Goal: Complete application form

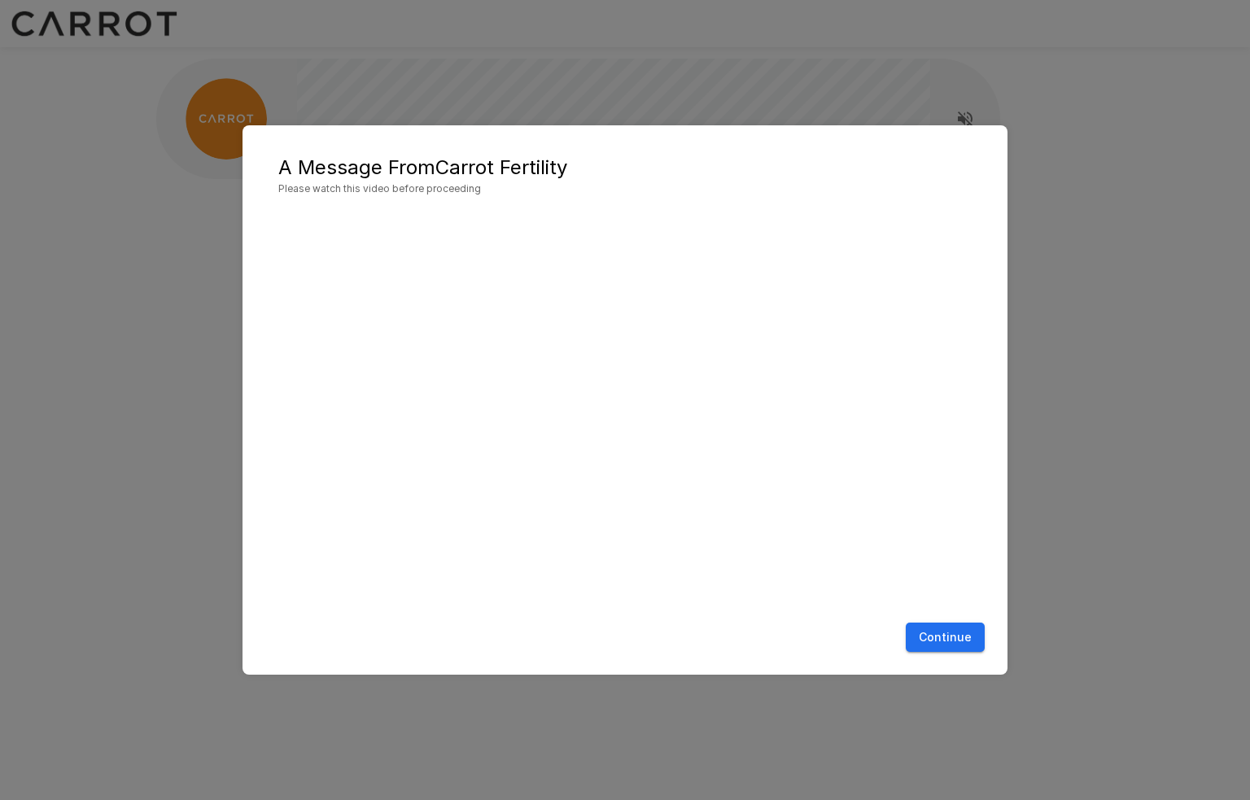
click at [946, 641] on button "Continue" at bounding box center [945, 637] width 79 height 30
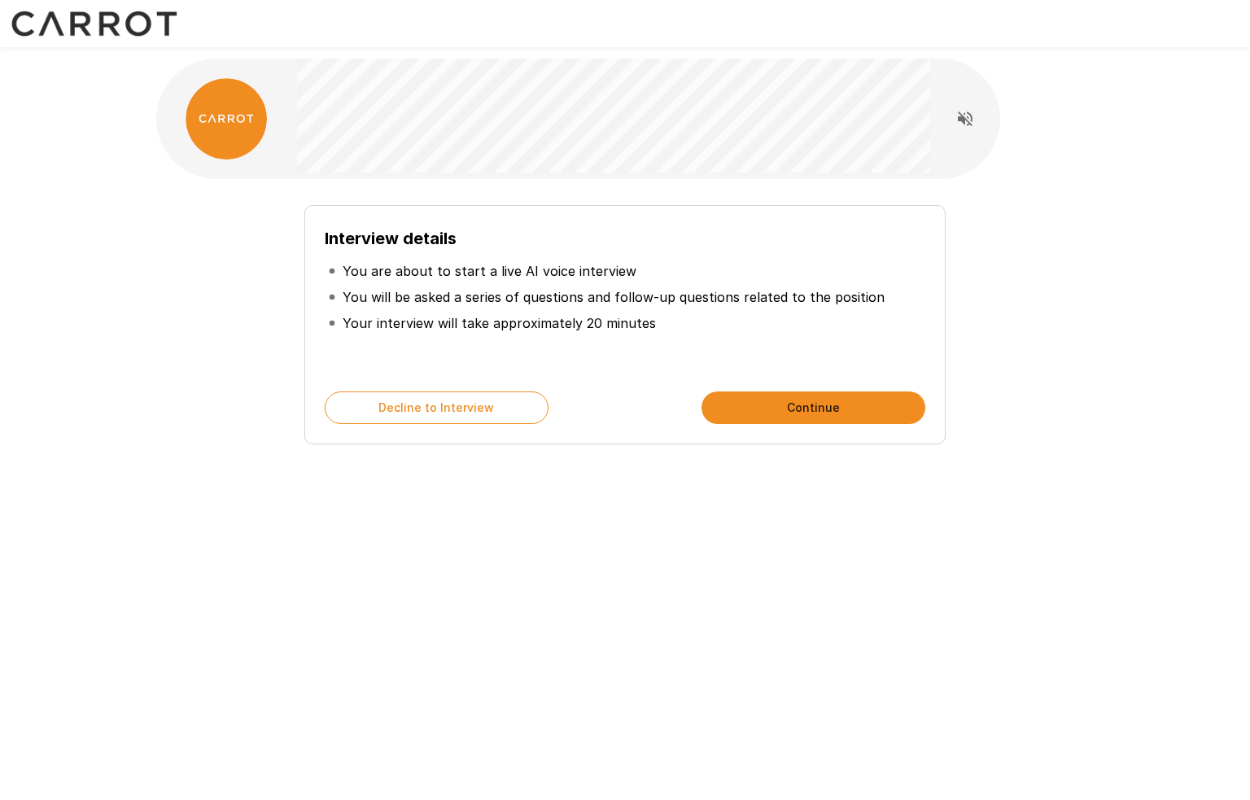
click at [792, 408] on button "Continue" at bounding box center [813, 407] width 224 height 33
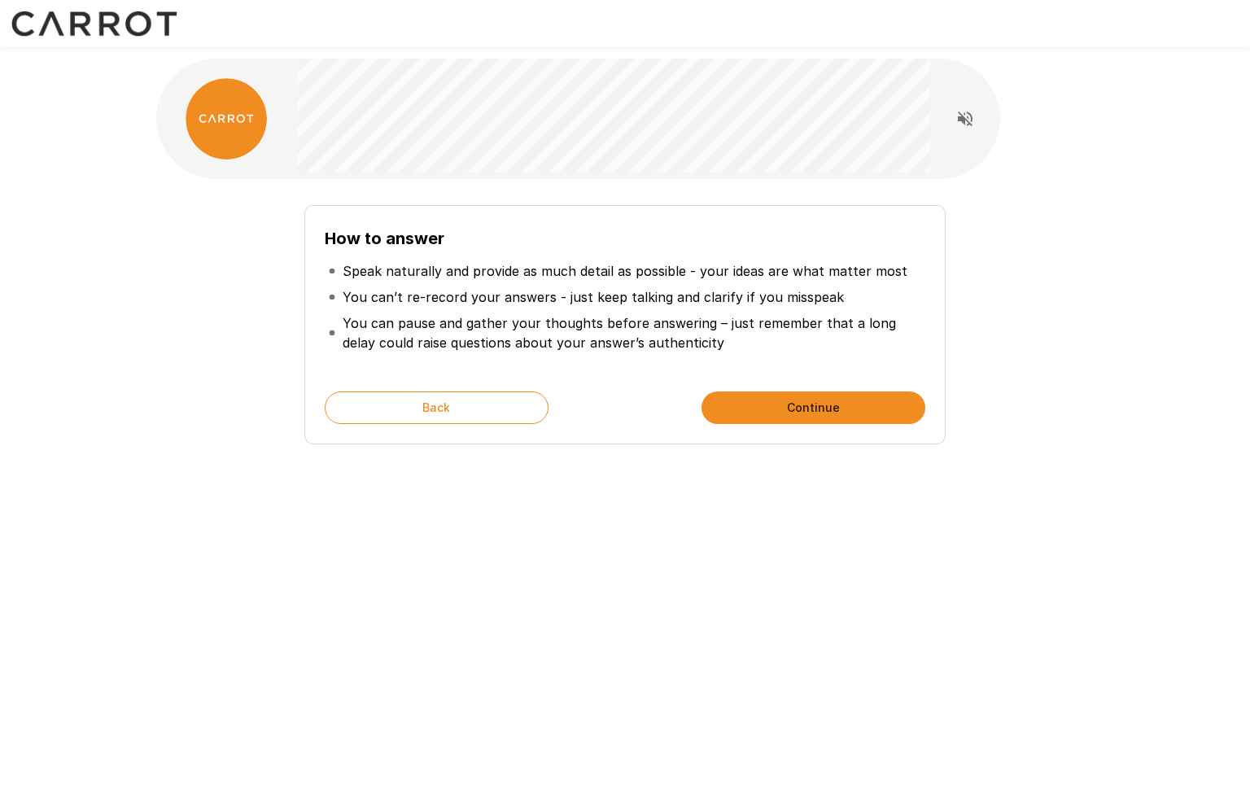
click at [792, 408] on button "Continue" at bounding box center [813, 407] width 224 height 33
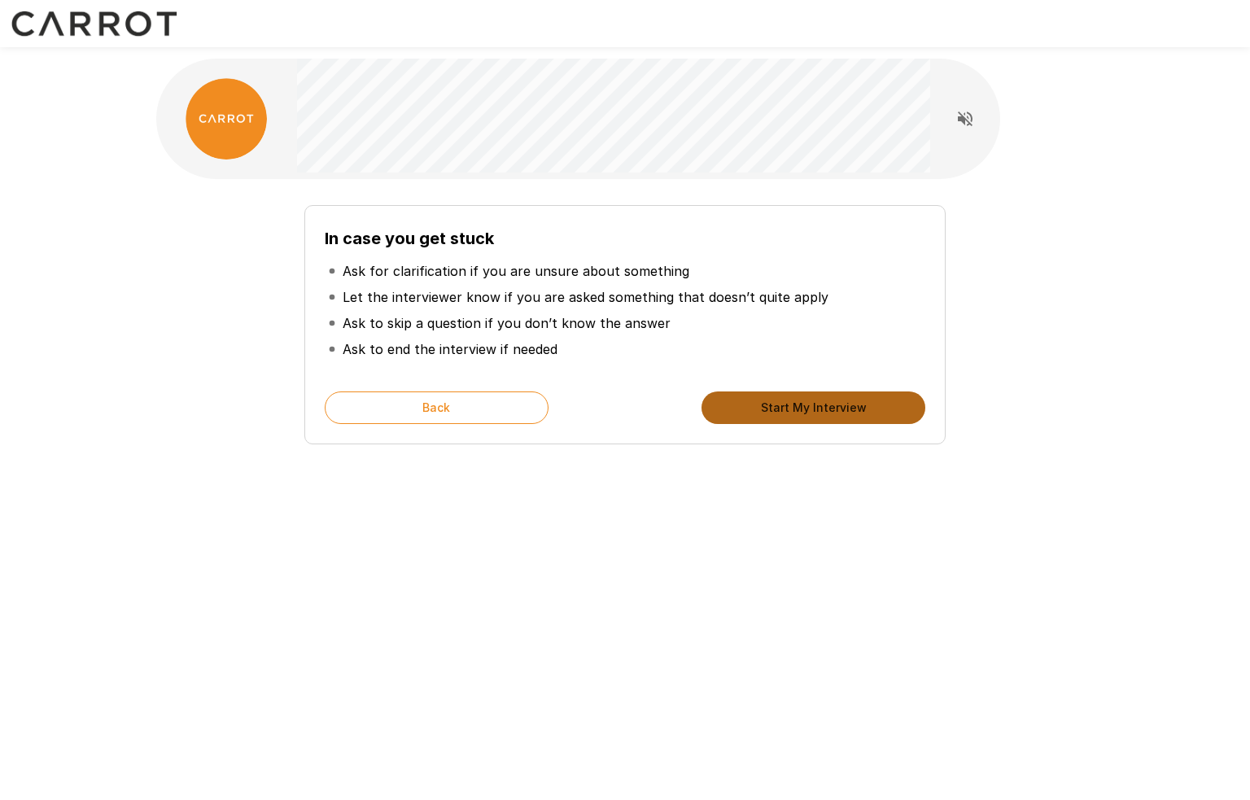
click at [778, 412] on button "Start My Interview" at bounding box center [813, 407] width 224 height 33
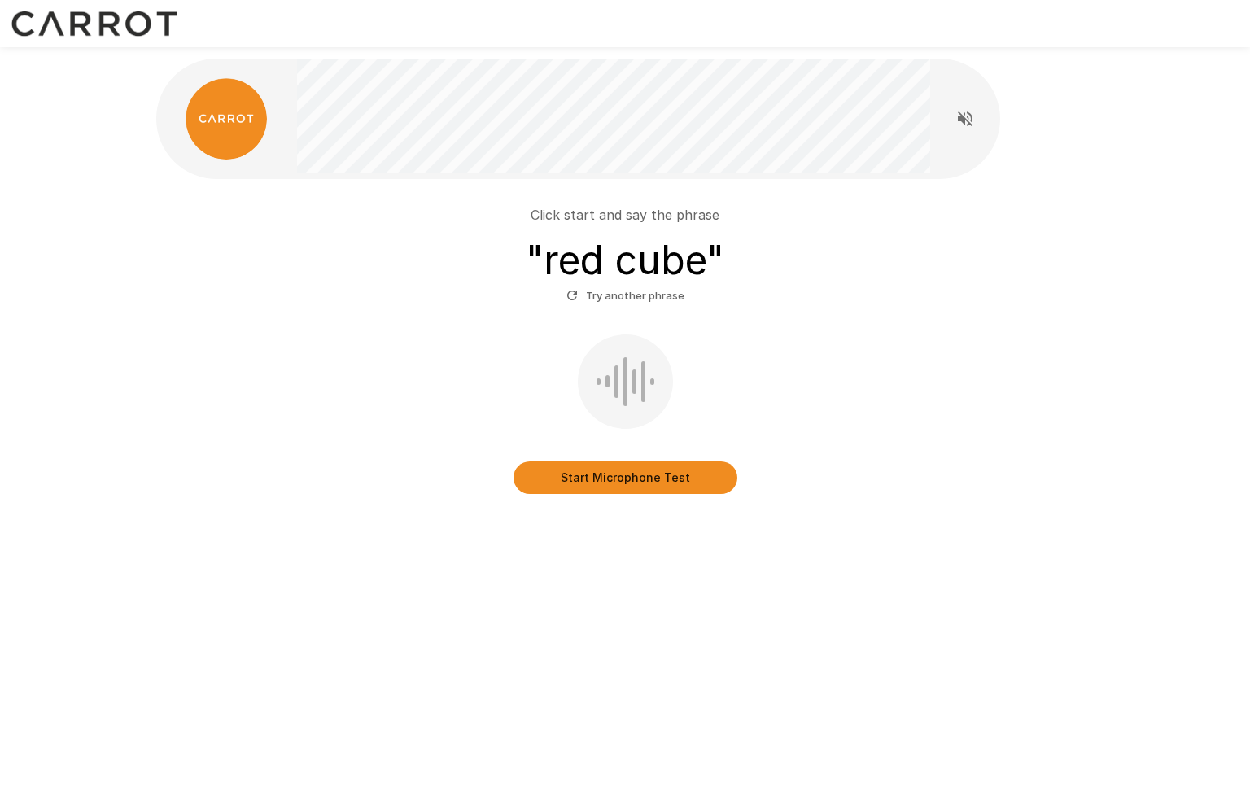
click at [574, 485] on button "Start Microphone Test" at bounding box center [625, 477] width 224 height 33
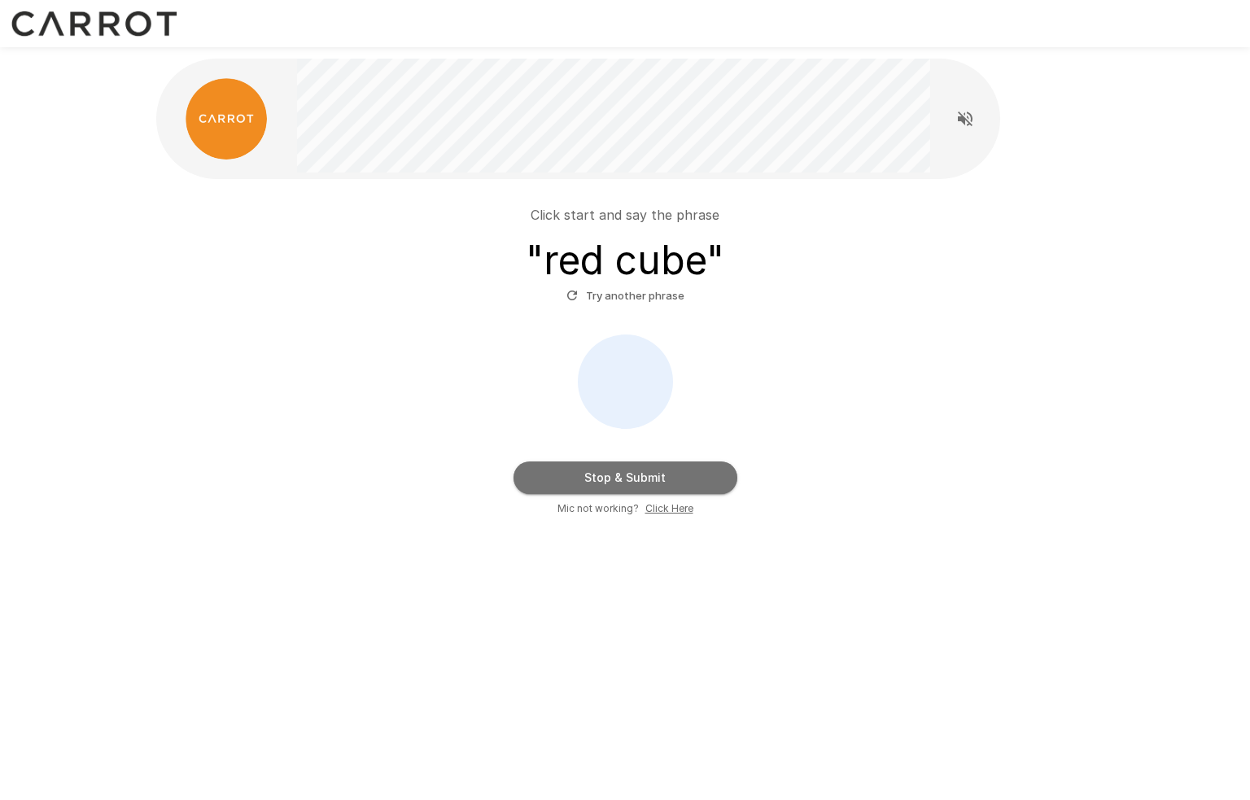
click at [615, 476] on button "Stop & Submit" at bounding box center [625, 477] width 224 height 33
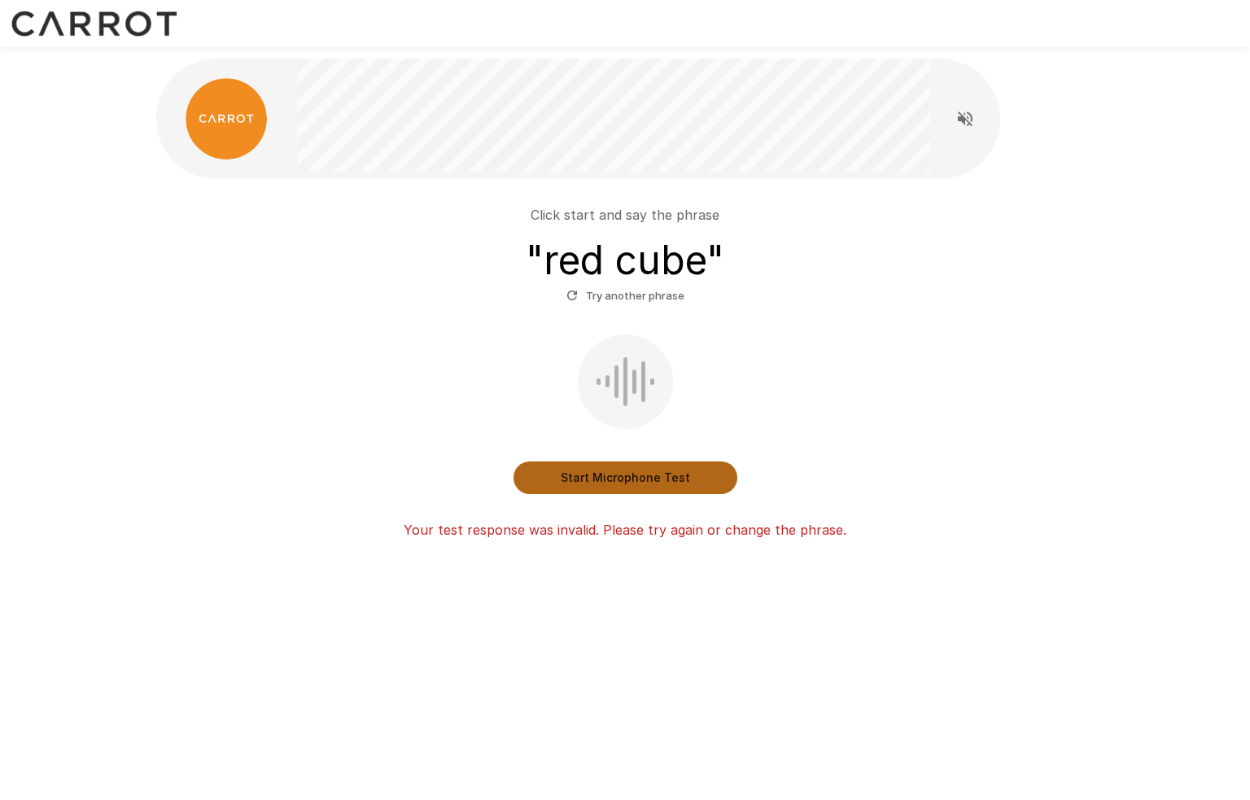
click at [612, 478] on button "Start Microphone Test" at bounding box center [625, 477] width 224 height 33
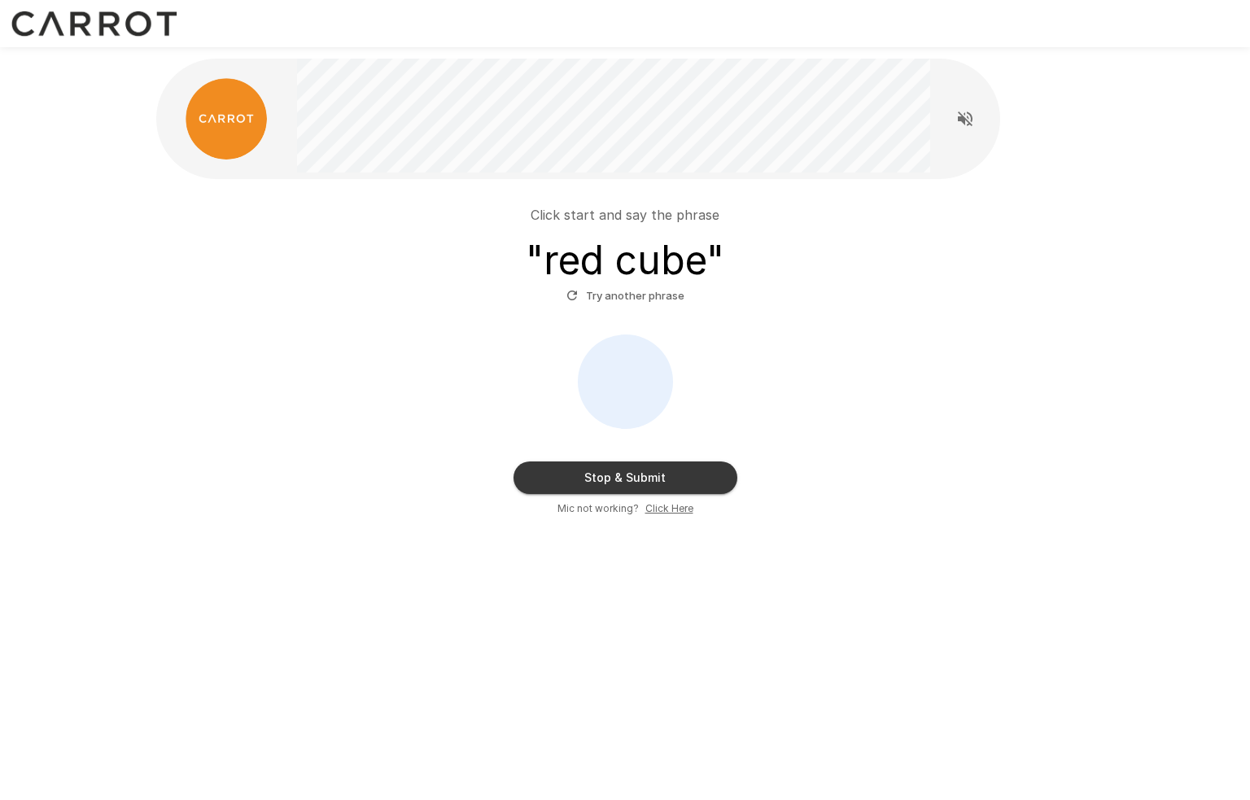
click at [587, 478] on button "Stop & Submit" at bounding box center [625, 477] width 224 height 33
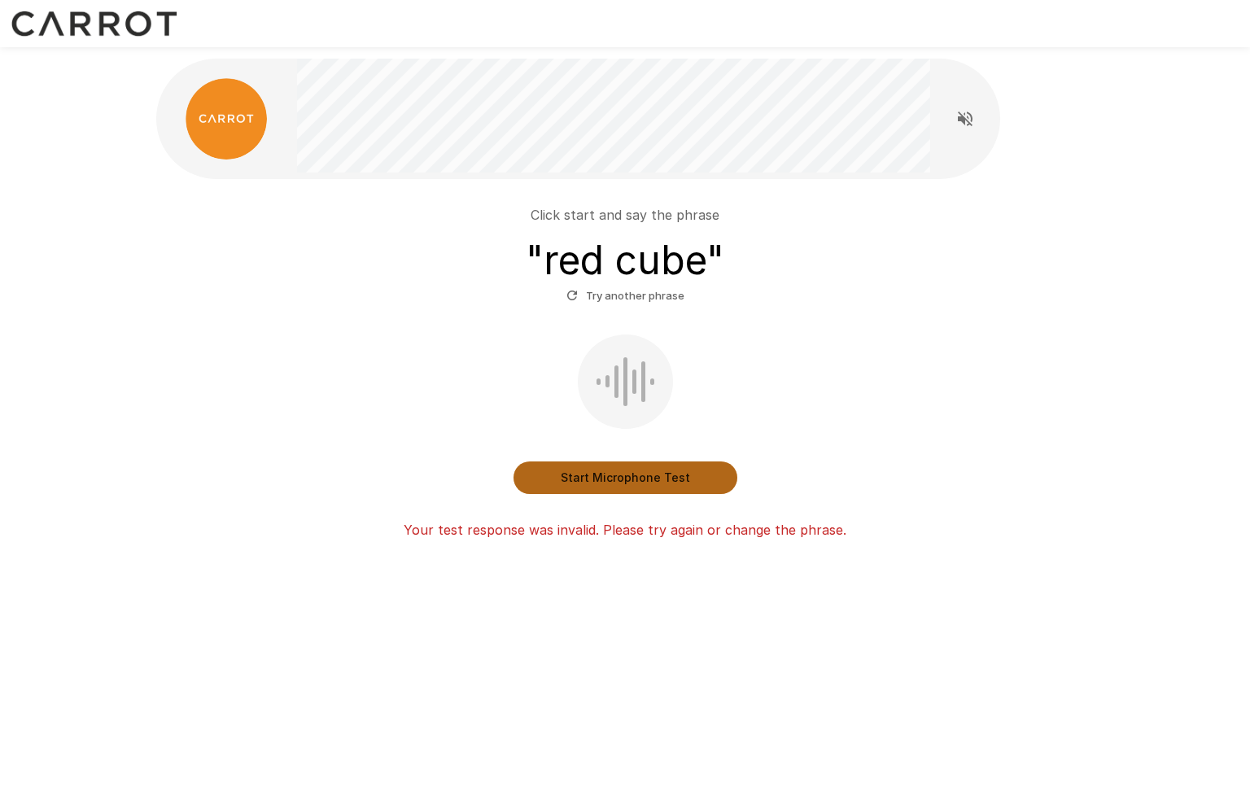
click at [609, 485] on button "Start Microphone Test" at bounding box center [625, 477] width 224 height 33
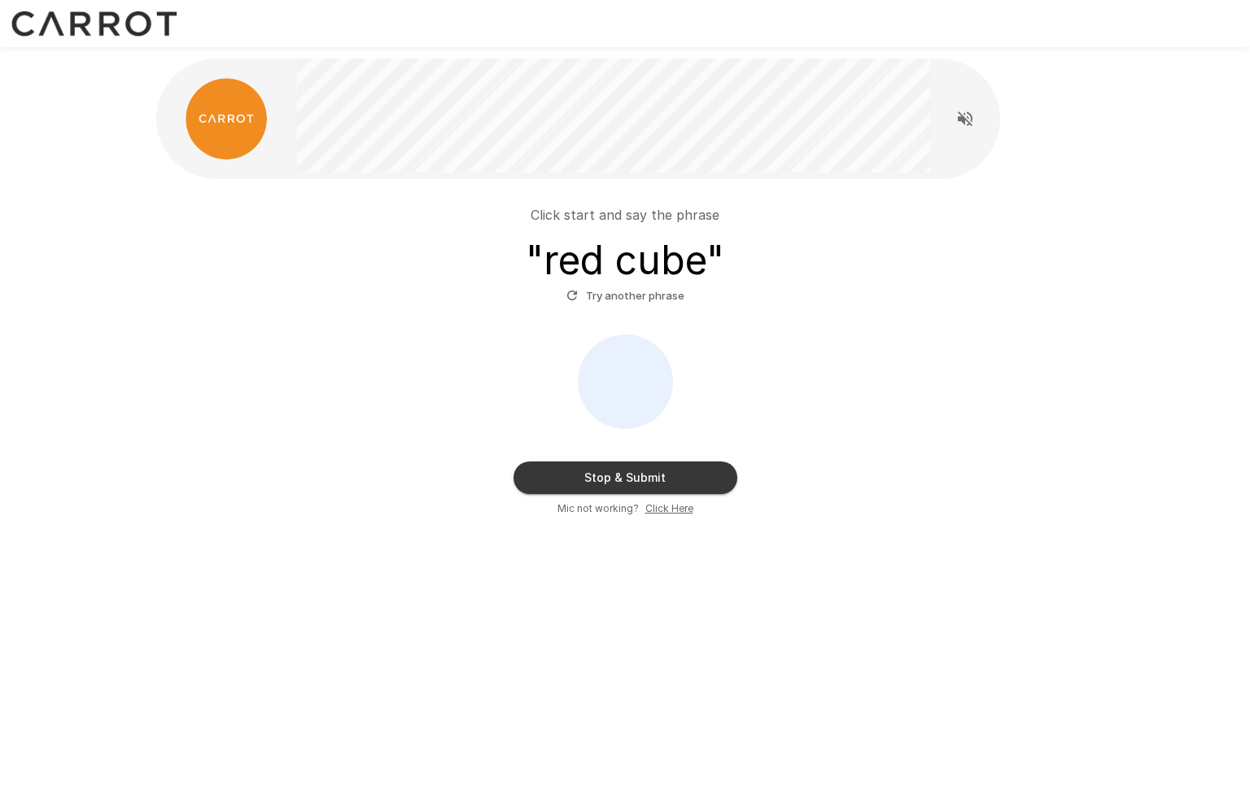
click at [592, 476] on button "Stop & Submit" at bounding box center [625, 477] width 224 height 33
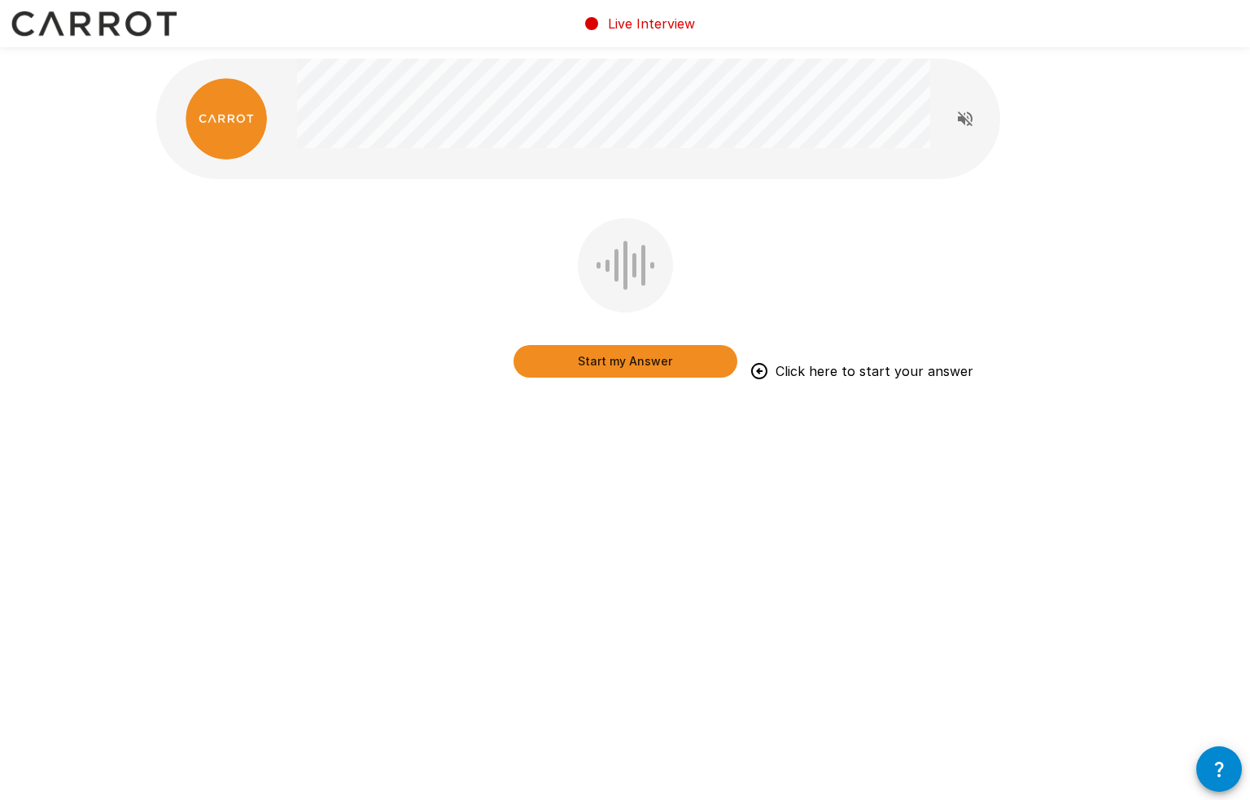
click at [706, 365] on button "Start my Answer" at bounding box center [625, 361] width 224 height 33
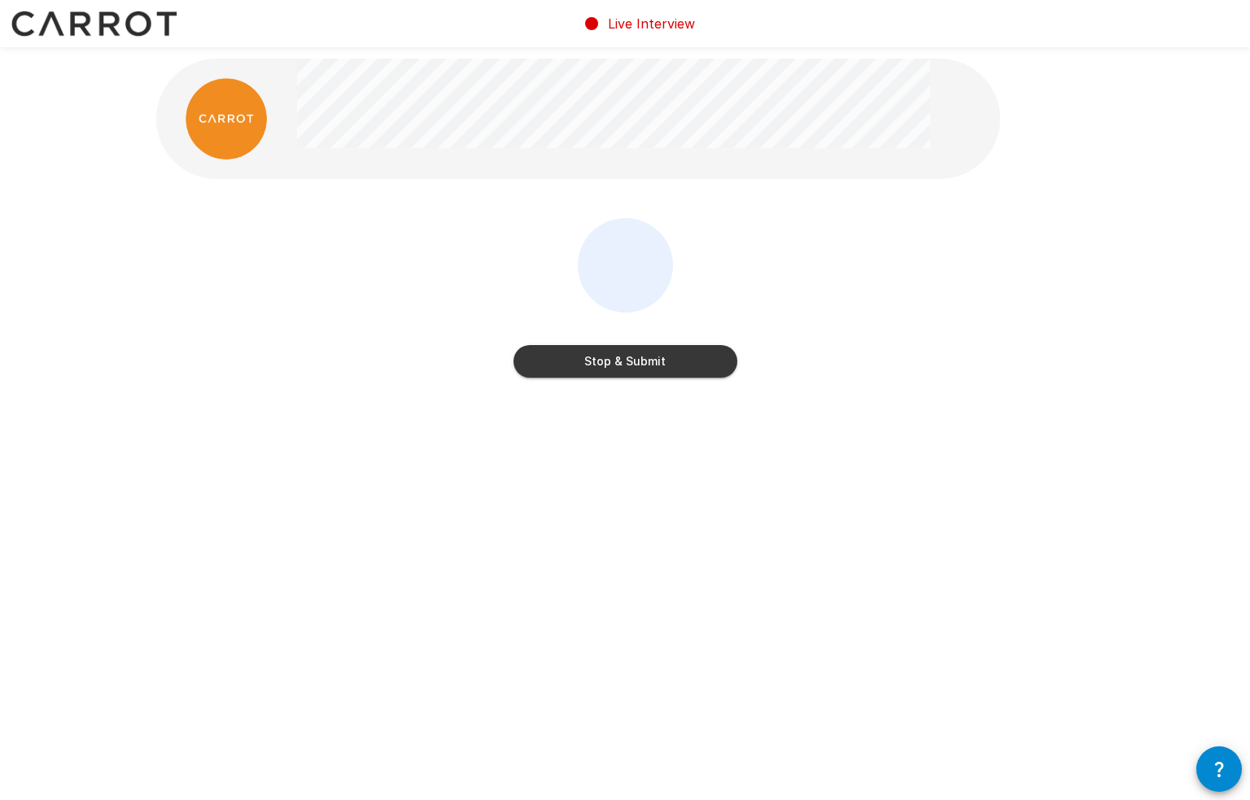
click at [631, 354] on button "Stop & Submit" at bounding box center [625, 361] width 224 height 33
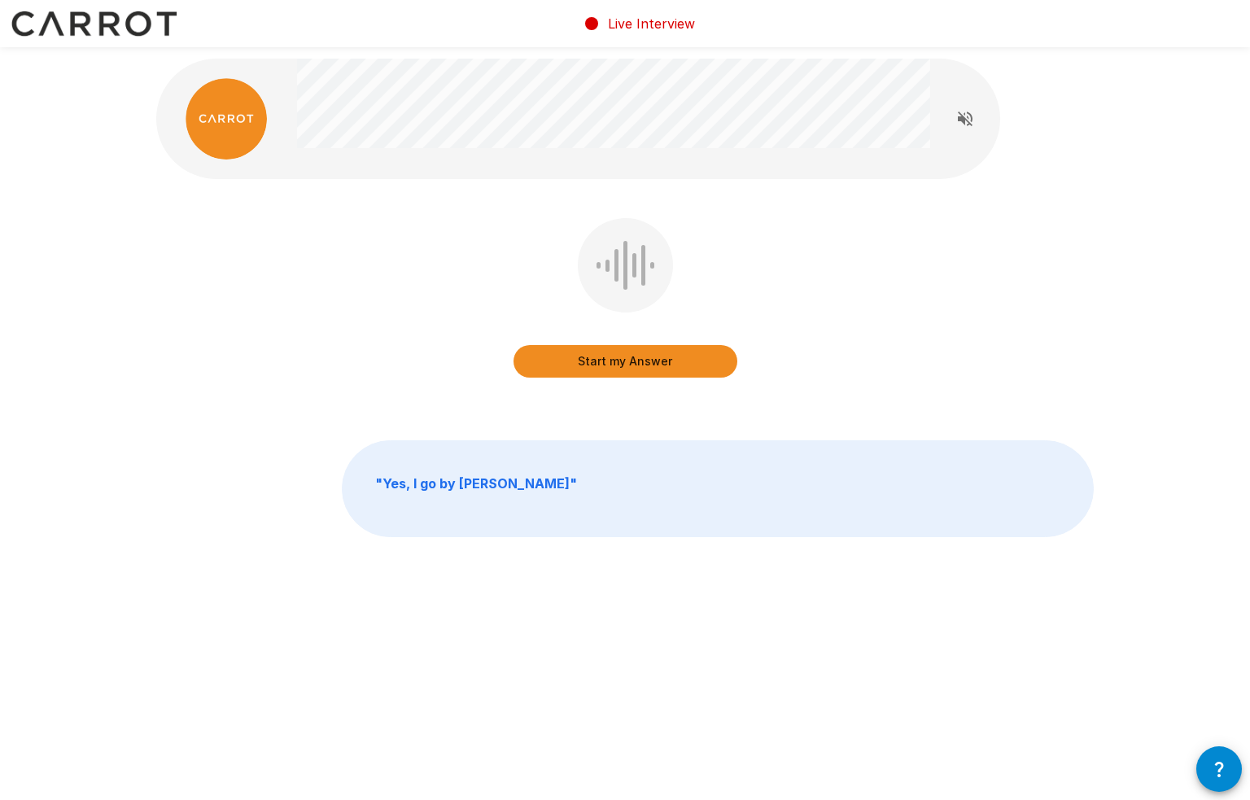
click at [613, 372] on button "Start my Answer" at bounding box center [625, 361] width 224 height 33
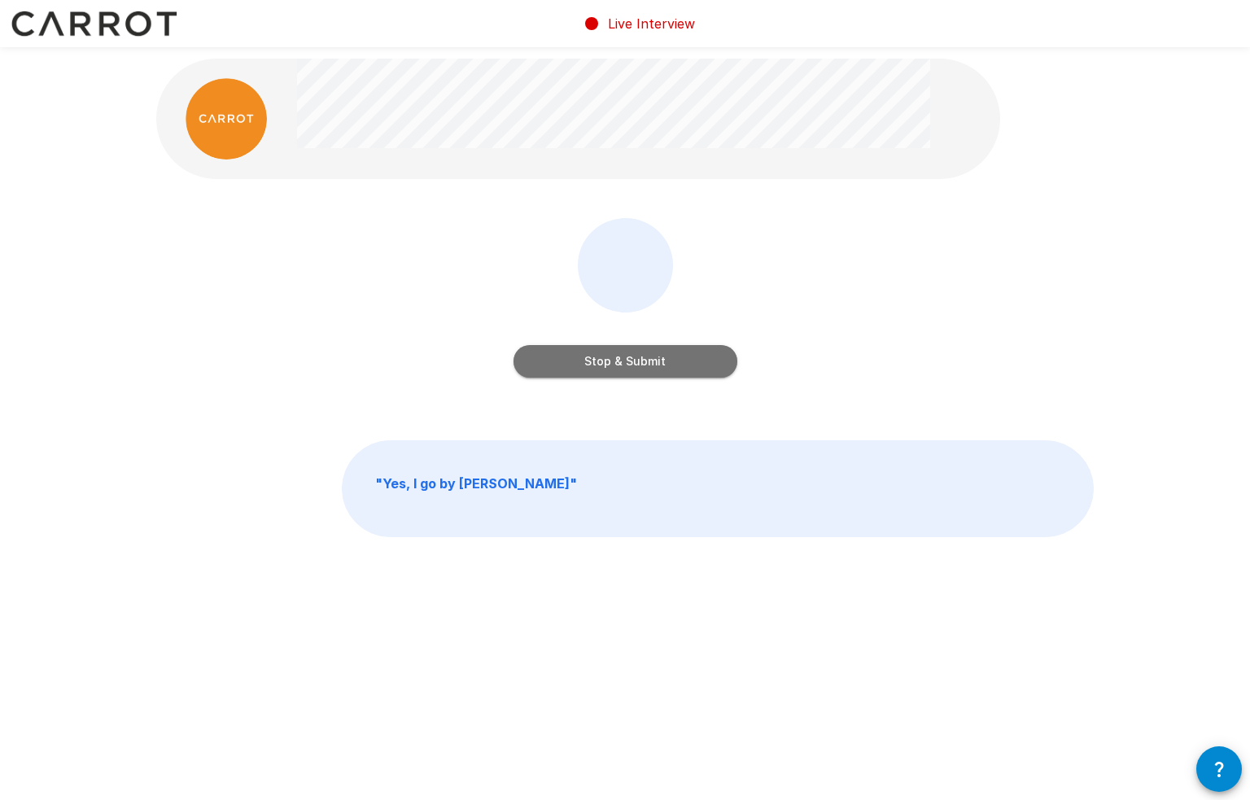
click at [613, 372] on button "Stop & Submit" at bounding box center [625, 361] width 224 height 33
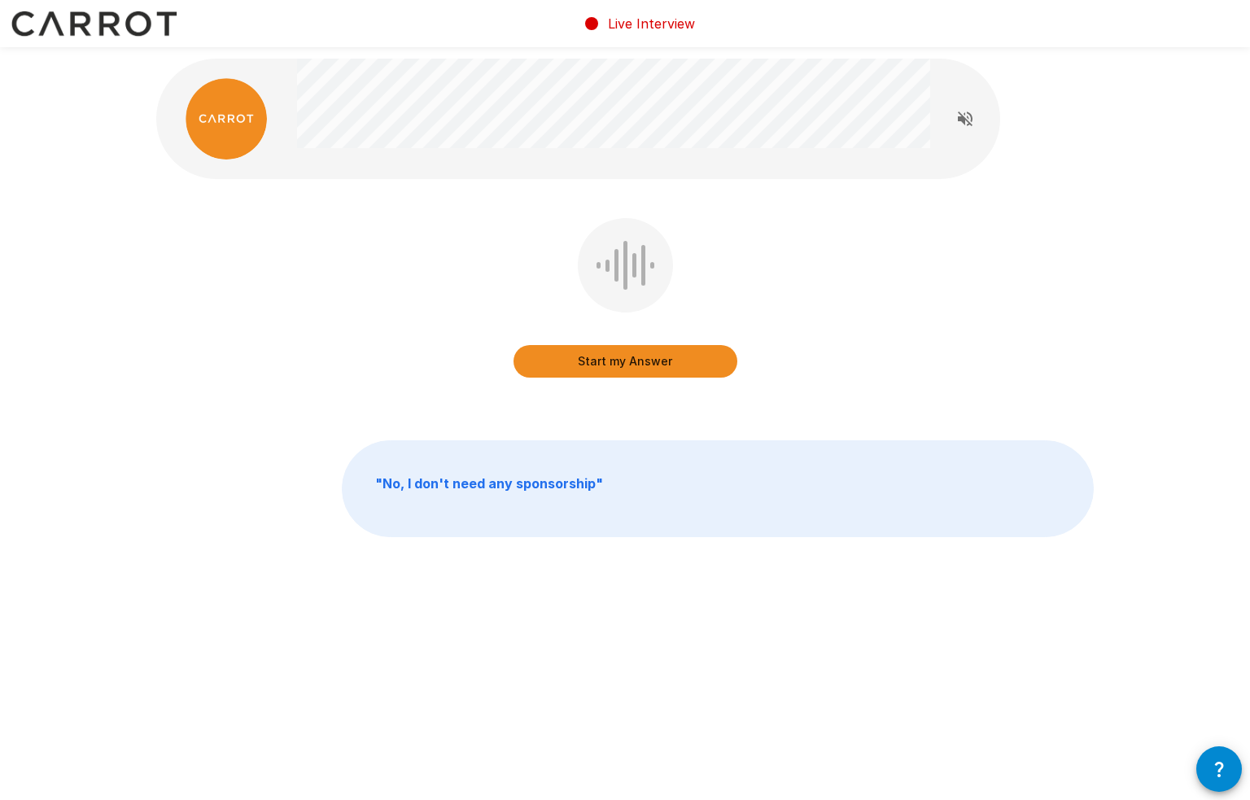
click at [612, 370] on button "Start my Answer" at bounding box center [625, 361] width 224 height 33
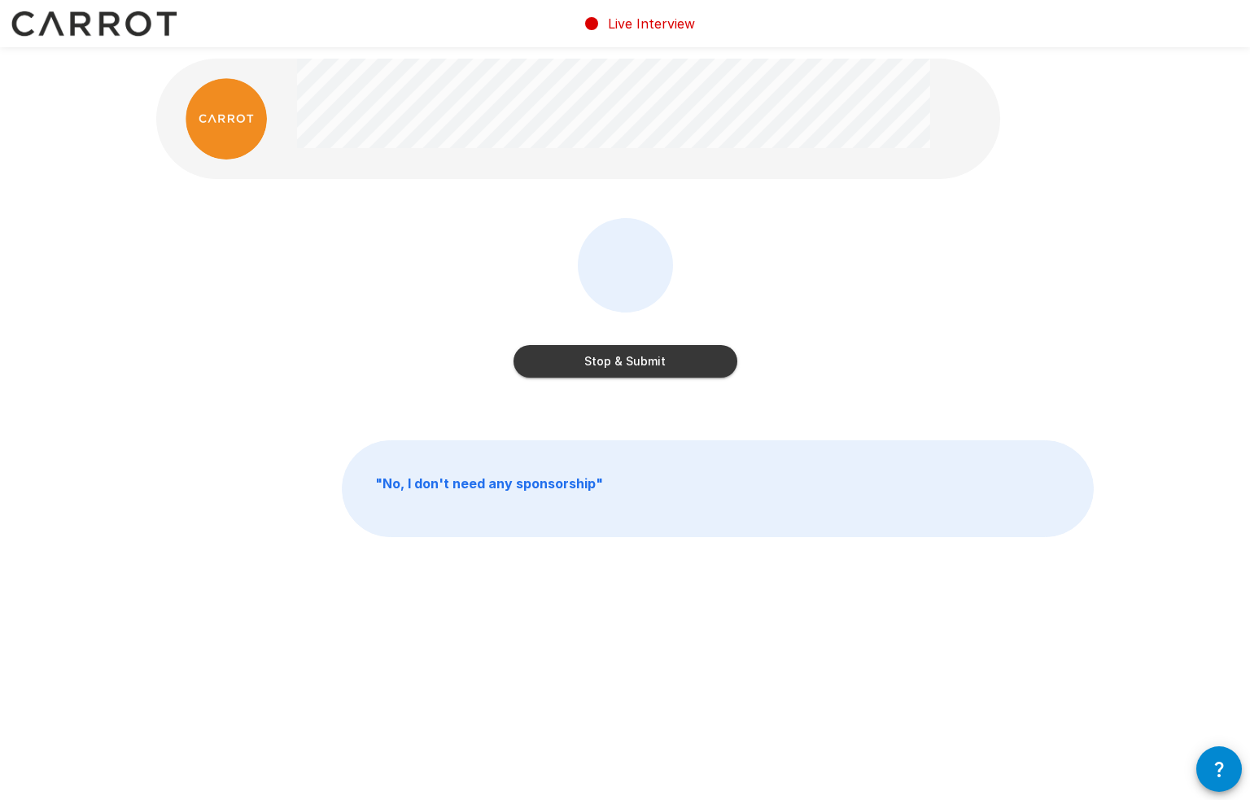
click at [612, 370] on button "Stop & Submit" at bounding box center [625, 361] width 224 height 33
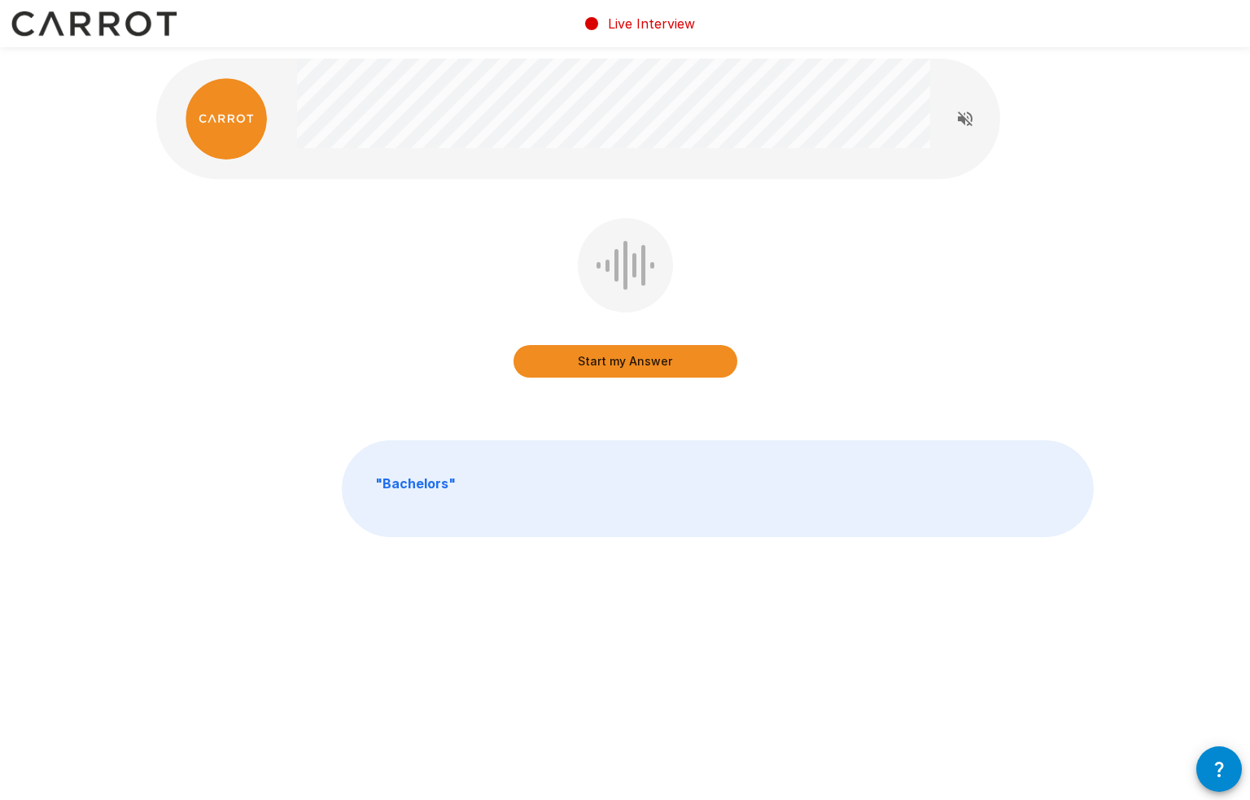
click at [612, 369] on button "Start my Answer" at bounding box center [625, 361] width 224 height 33
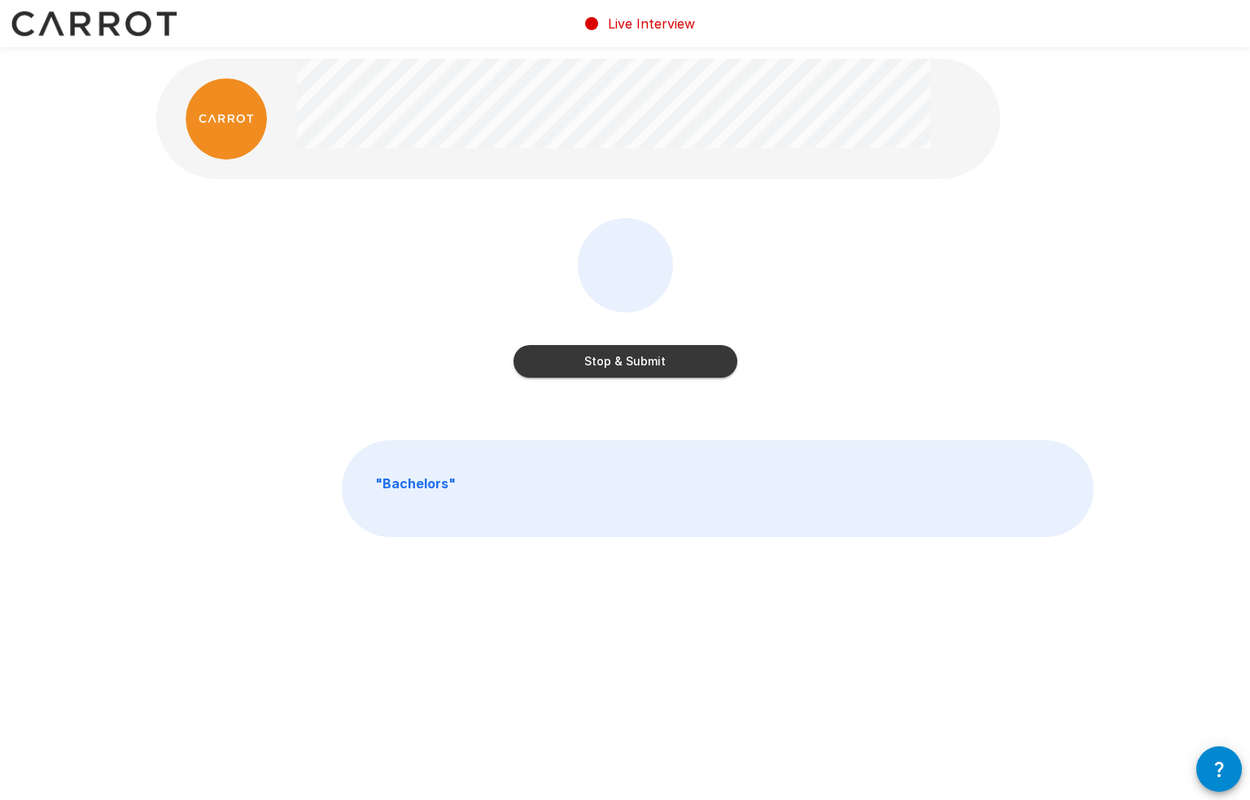
click at [612, 368] on button "Stop & Submit" at bounding box center [625, 361] width 224 height 33
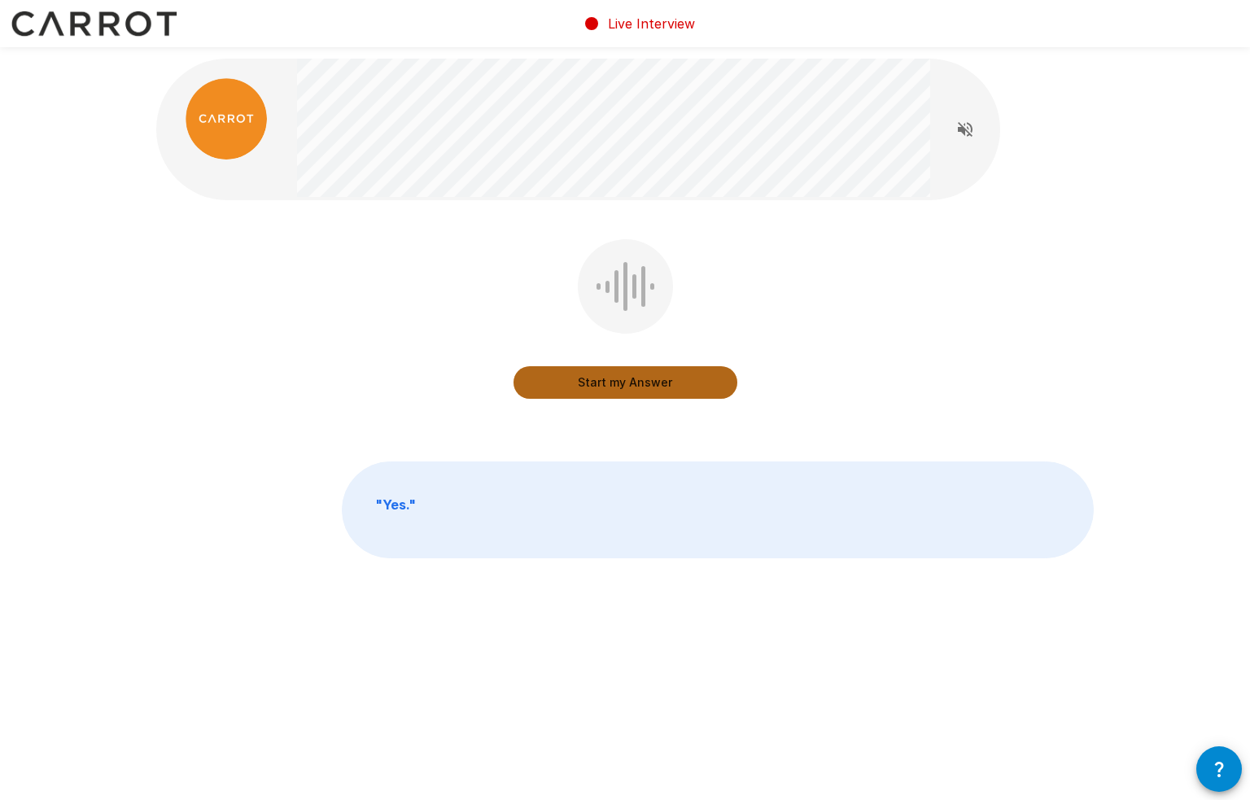
click at [606, 385] on button "Start my Answer" at bounding box center [625, 382] width 224 height 33
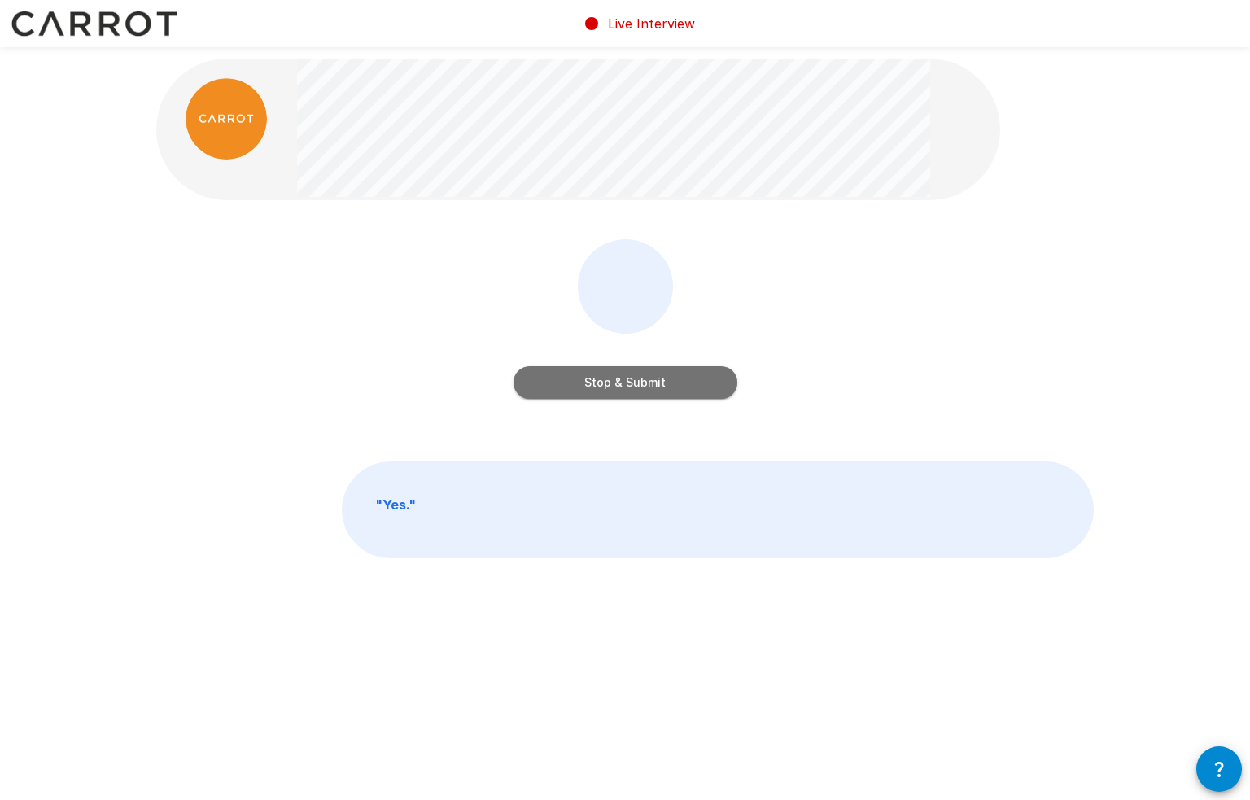
click at [606, 385] on button "Stop & Submit" at bounding box center [625, 382] width 224 height 33
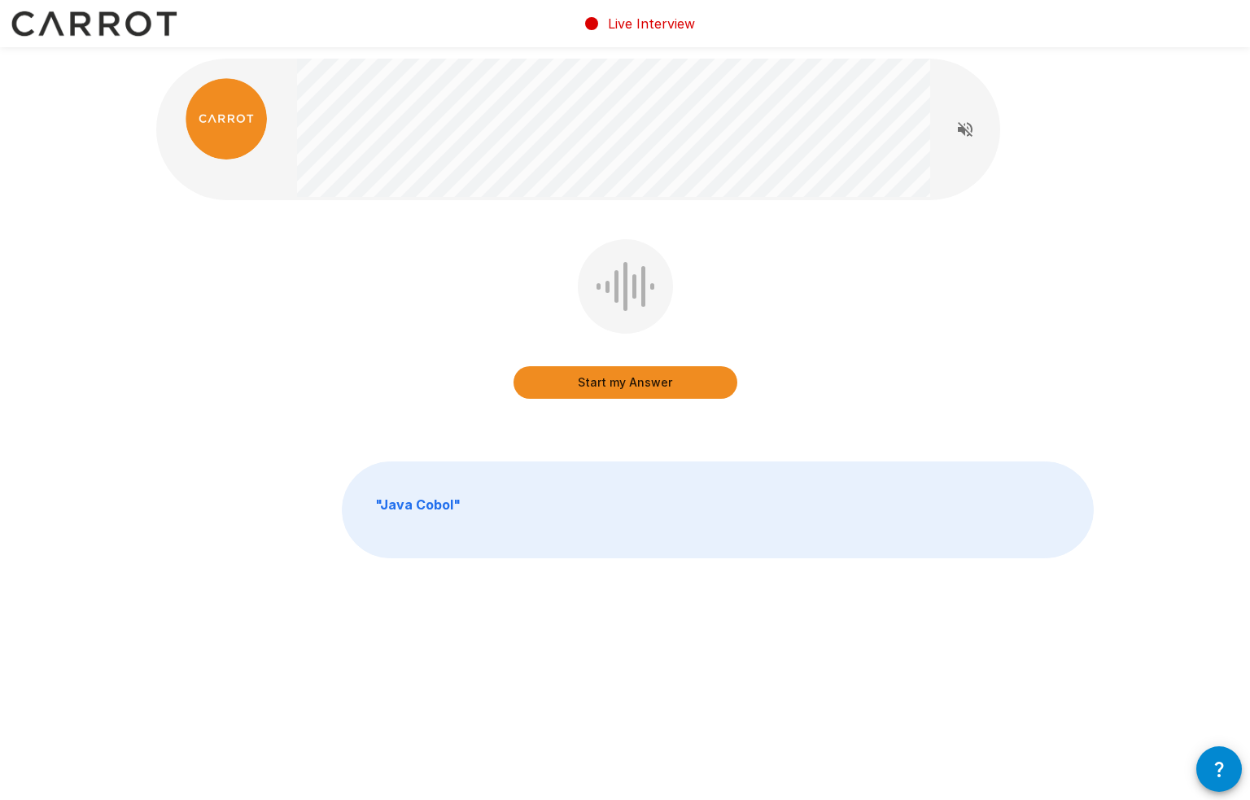
click at [592, 382] on button "Start my Answer" at bounding box center [625, 382] width 224 height 33
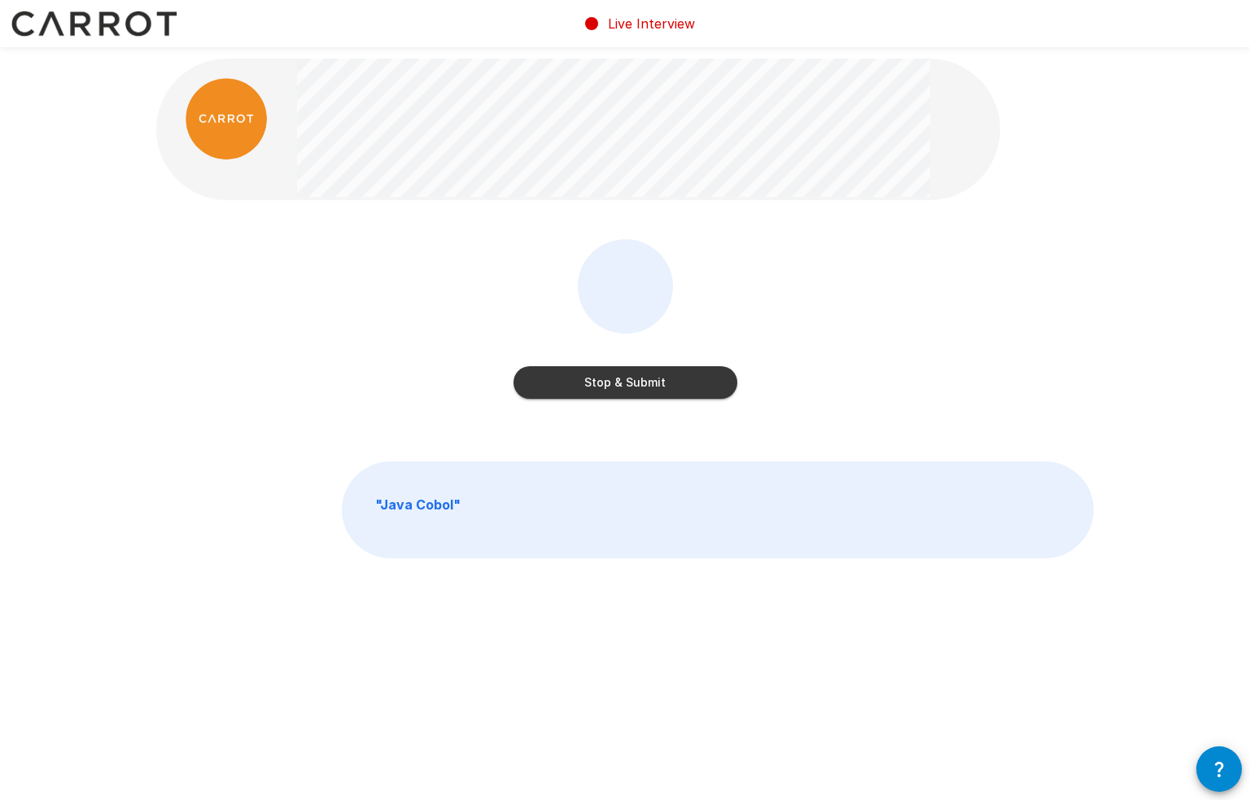
click at [619, 394] on button "Stop & Submit" at bounding box center [625, 382] width 224 height 33
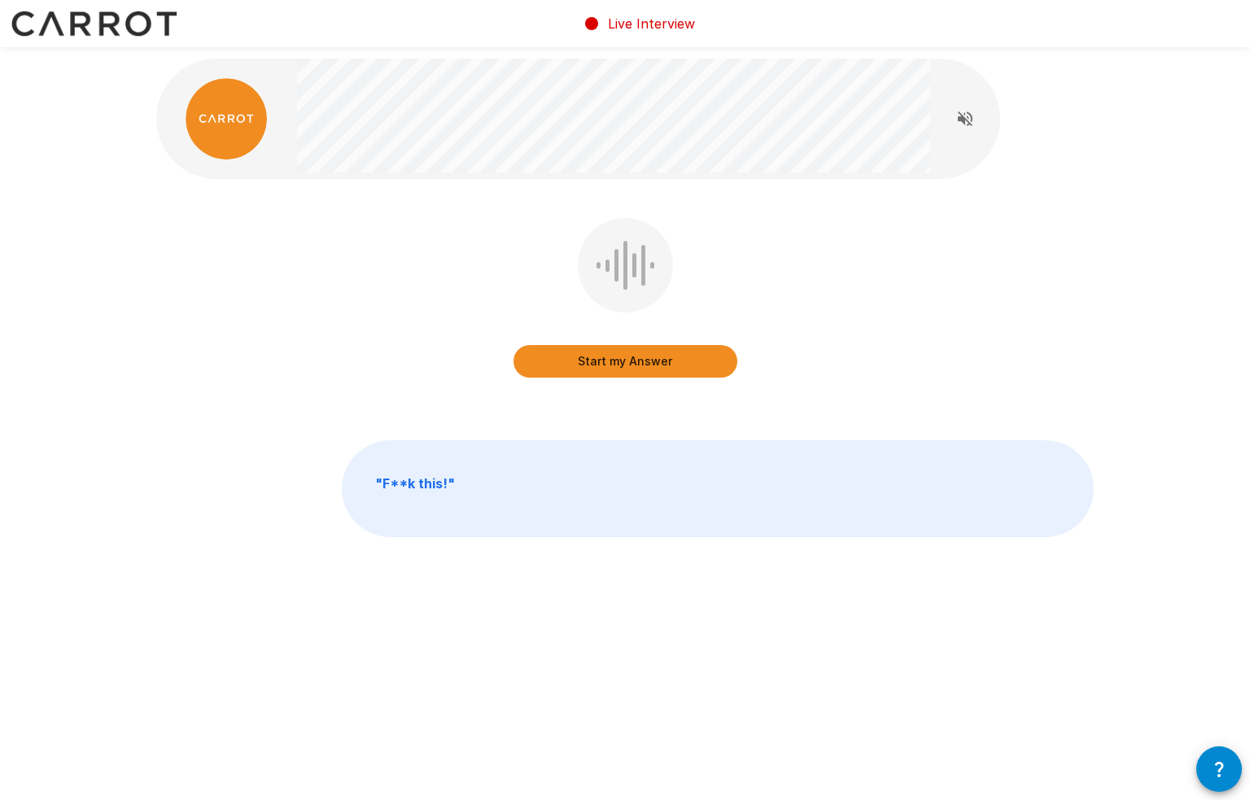
click at [596, 369] on button "Start my Answer" at bounding box center [625, 361] width 224 height 33
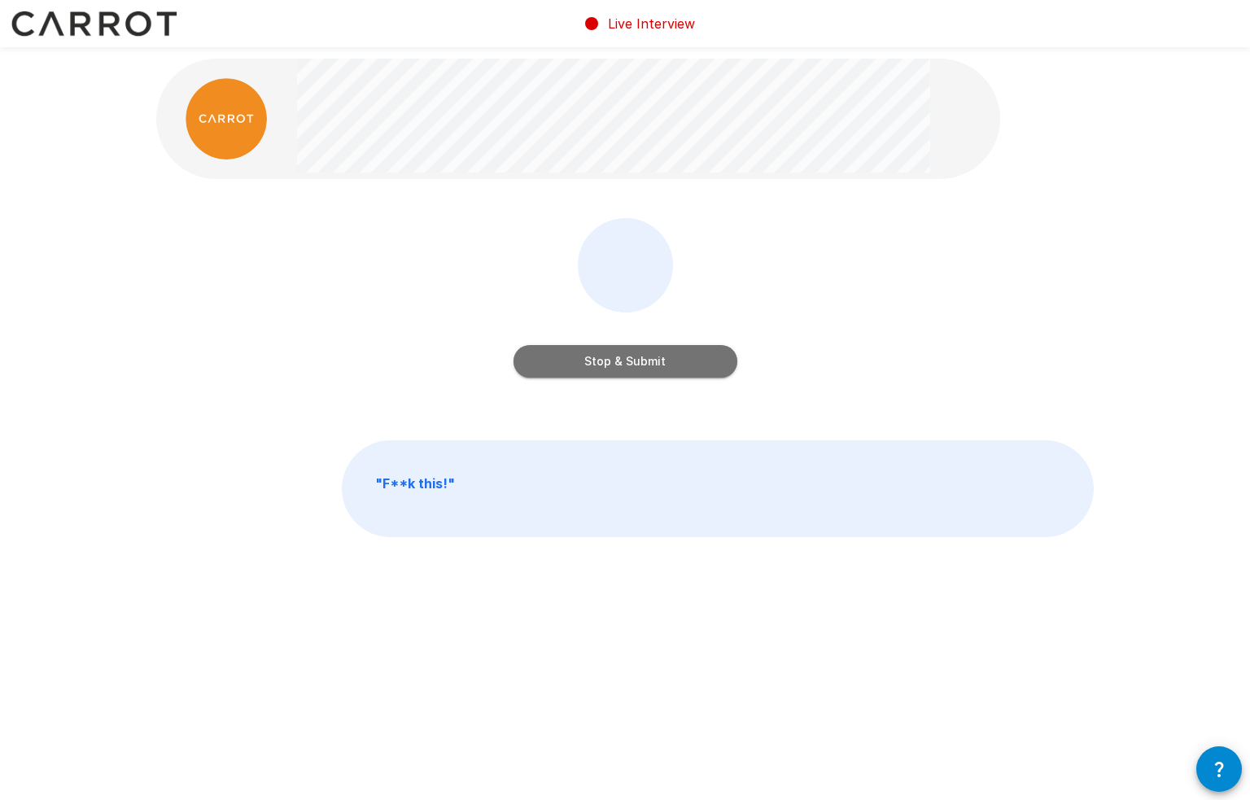
click at [596, 369] on button "Stop & Submit" at bounding box center [625, 361] width 224 height 33
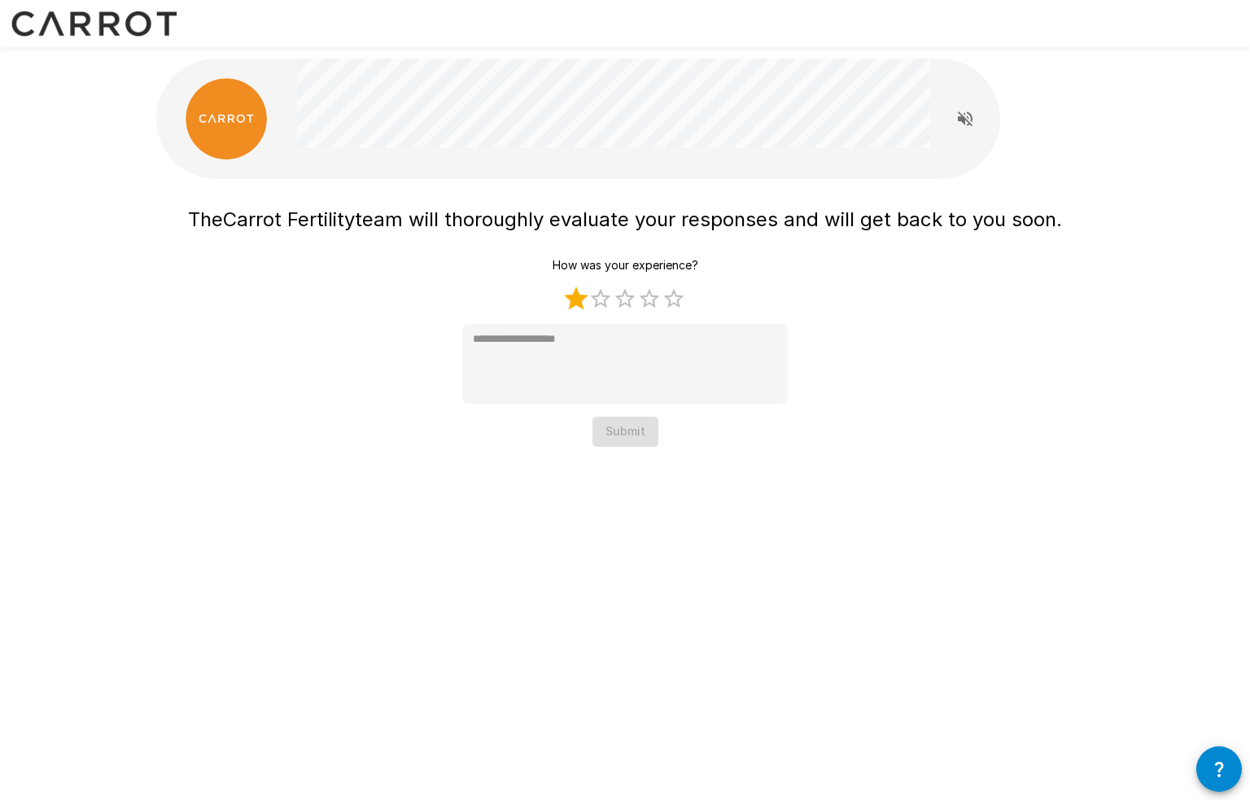
click at [583, 296] on label "1 Star" at bounding box center [576, 298] width 24 height 24
type textarea "*"
click at [630, 430] on button "Submit" at bounding box center [625, 432] width 66 height 30
